Goal: Information Seeking & Learning: Understand process/instructions

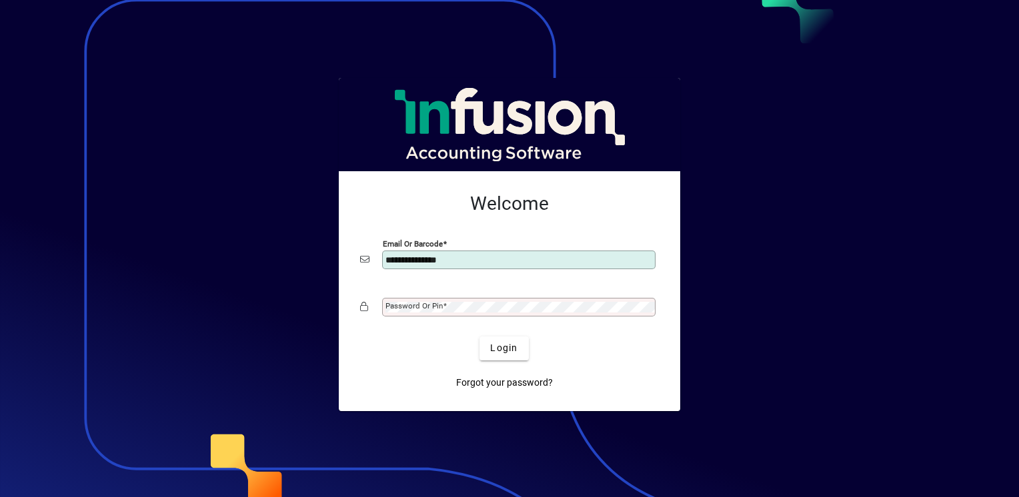
type input "**********"
click at [504, 356] on span "submit" at bounding box center [503, 349] width 49 height 32
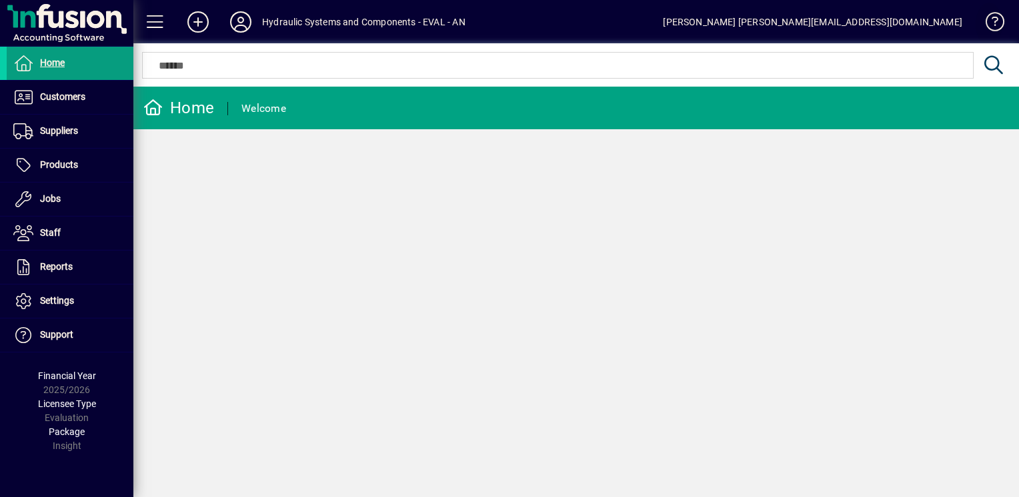
click at [991, 21] on span at bounding box center [989, 25] width 32 height 32
